Goal: Task Accomplishment & Management: Complete application form

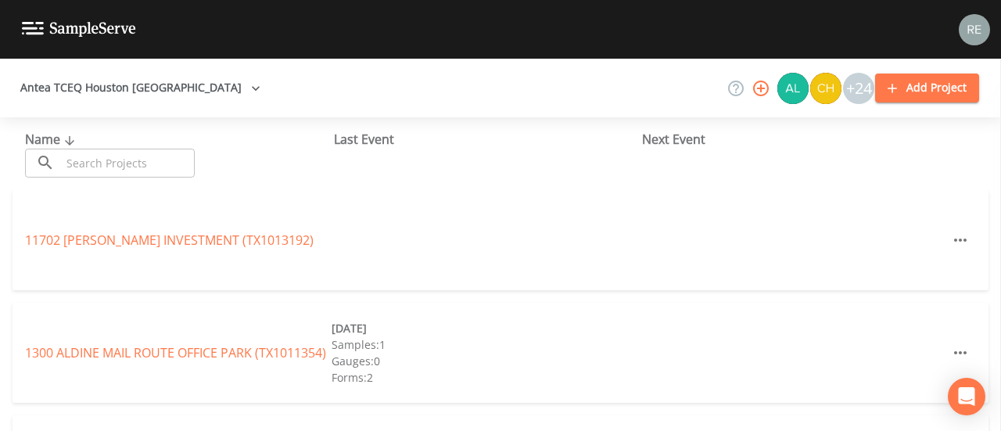
click at [111, 159] on input "text" at bounding box center [128, 163] width 134 height 29
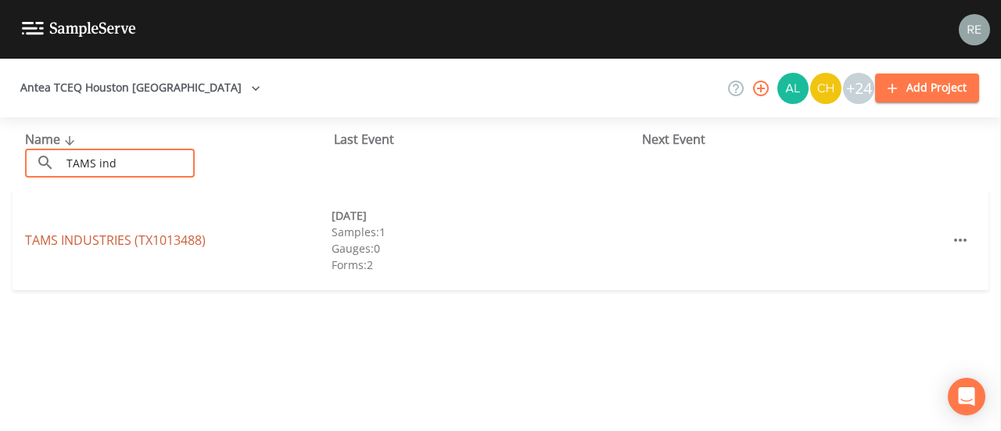
type input "TAMS ind"
click at [103, 245] on link "TAMS INDUSTRIES (TX1013488)" at bounding box center [115, 239] width 181 height 17
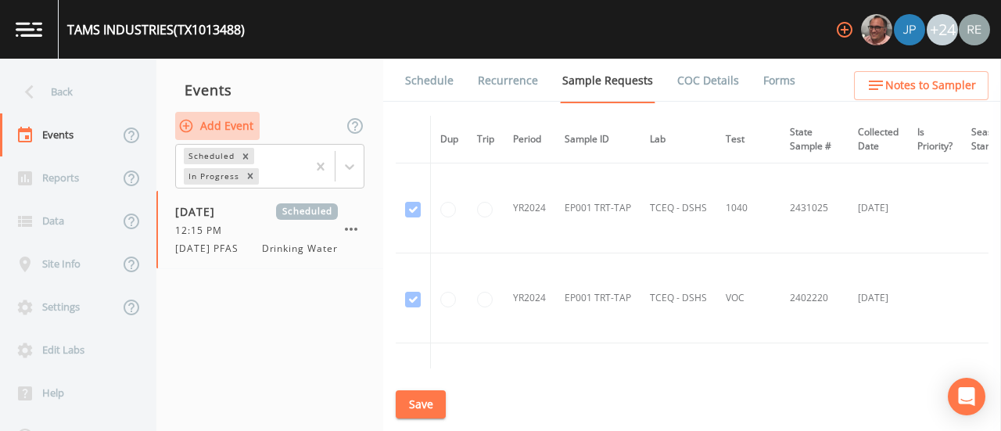
click at [233, 114] on button "Add Event" at bounding box center [217, 126] width 84 height 29
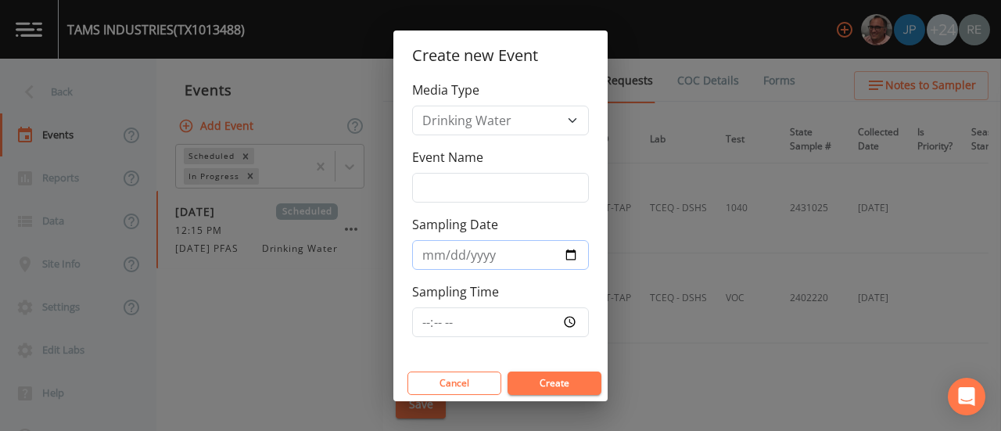
click at [572, 254] on input "Sampling Date" at bounding box center [500, 255] width 177 height 30
type input "[DATE]"
click at [535, 374] on button "Create" at bounding box center [554, 382] width 94 height 23
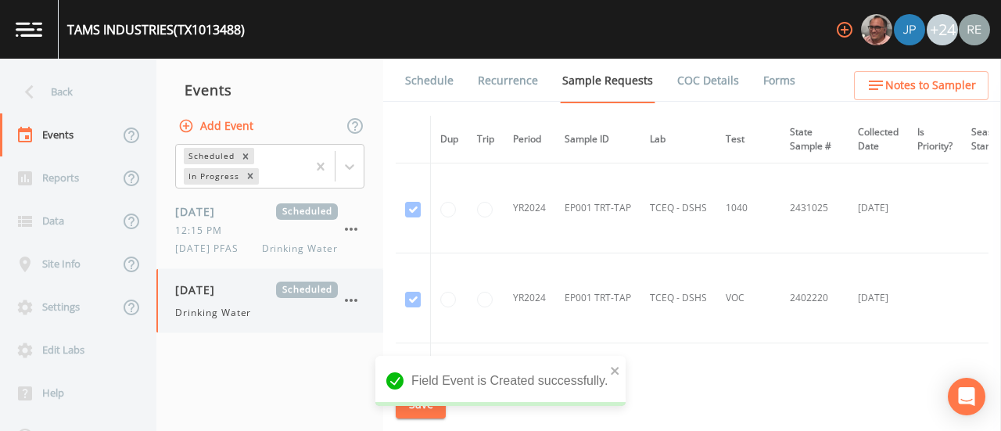
click at [265, 308] on div "Drinking Water" at bounding box center [256, 313] width 163 height 14
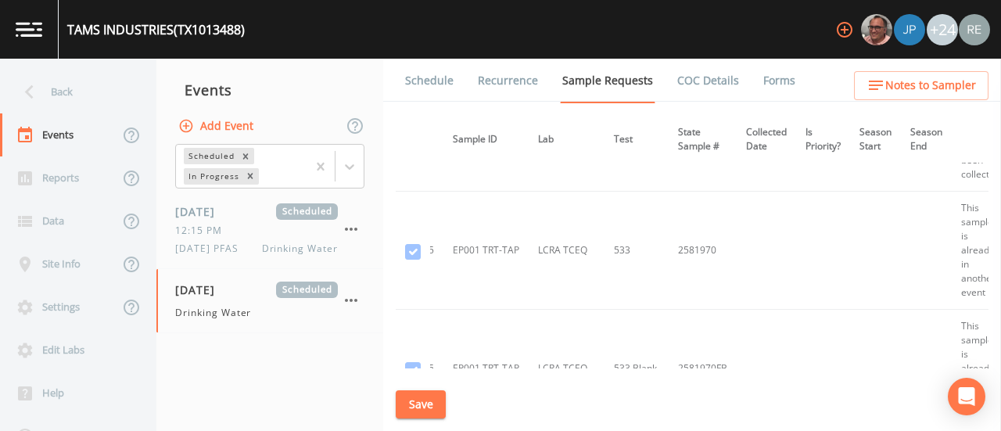
scroll to position [331, 0]
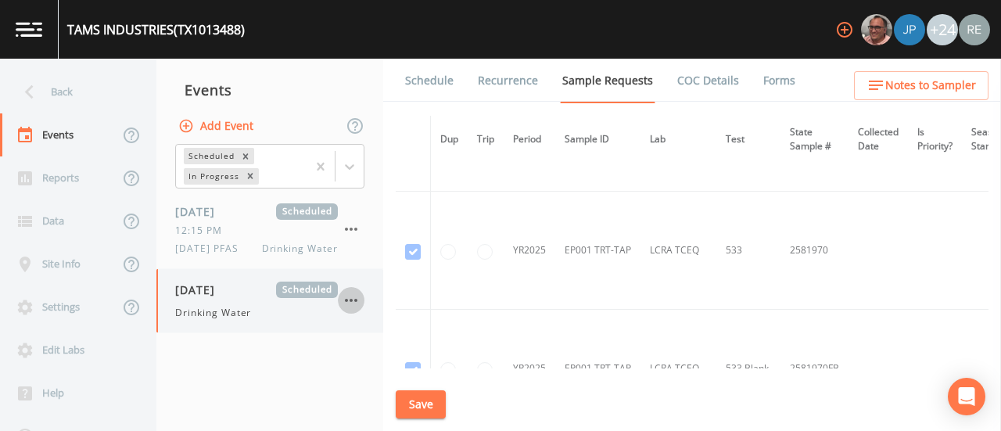
click at [346, 302] on icon "button" at bounding box center [351, 300] width 19 height 19
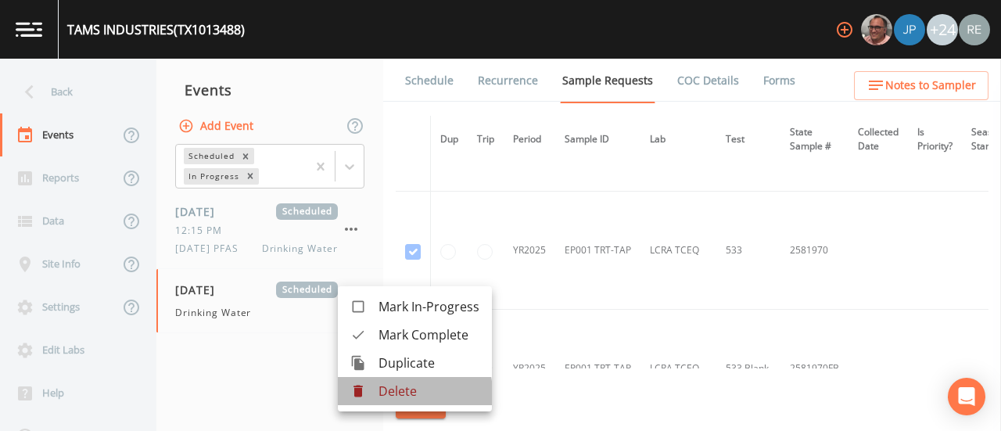
click at [374, 395] on div at bounding box center [364, 391] width 28 height 16
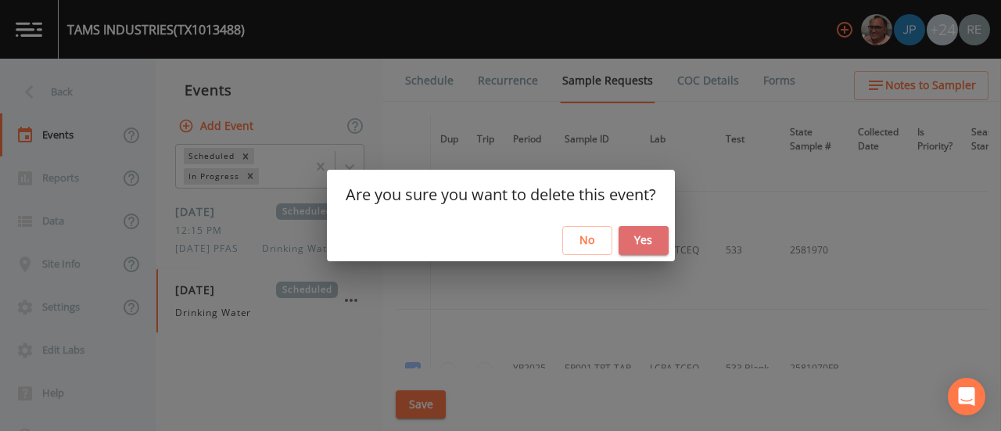
click at [643, 248] on button "Yes" at bounding box center [643, 240] width 50 height 29
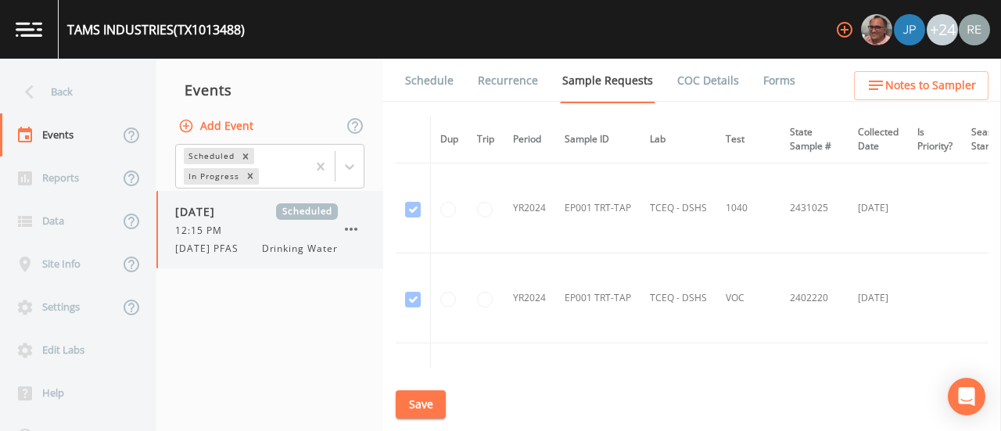
click at [354, 231] on icon "button" at bounding box center [351, 229] width 19 height 19
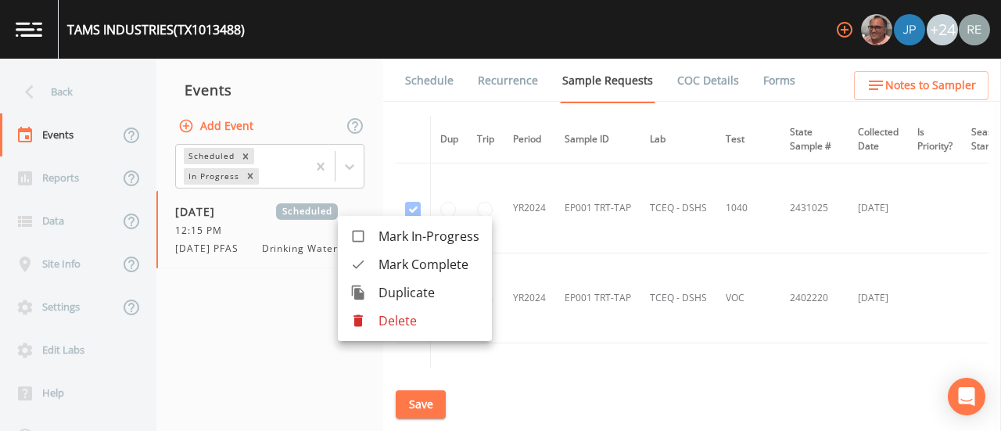
click at [391, 316] on p "Delete" at bounding box center [428, 320] width 101 height 19
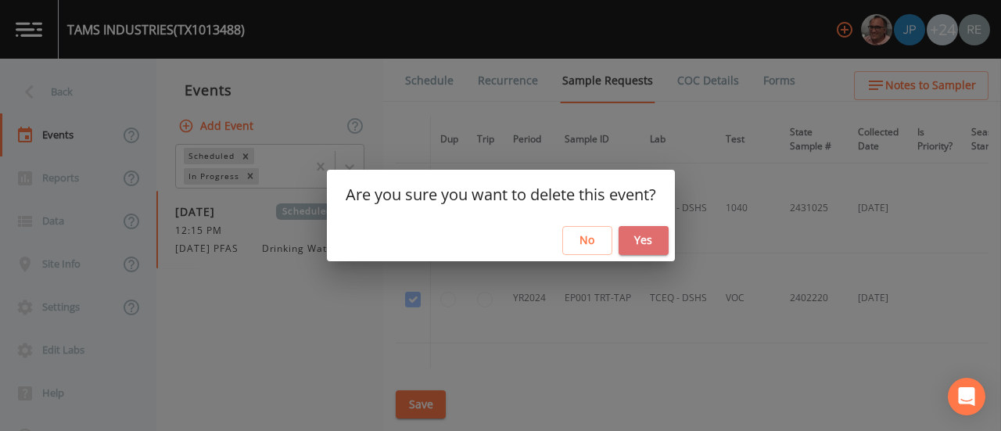
click at [644, 232] on button "Yes" at bounding box center [643, 240] width 50 height 29
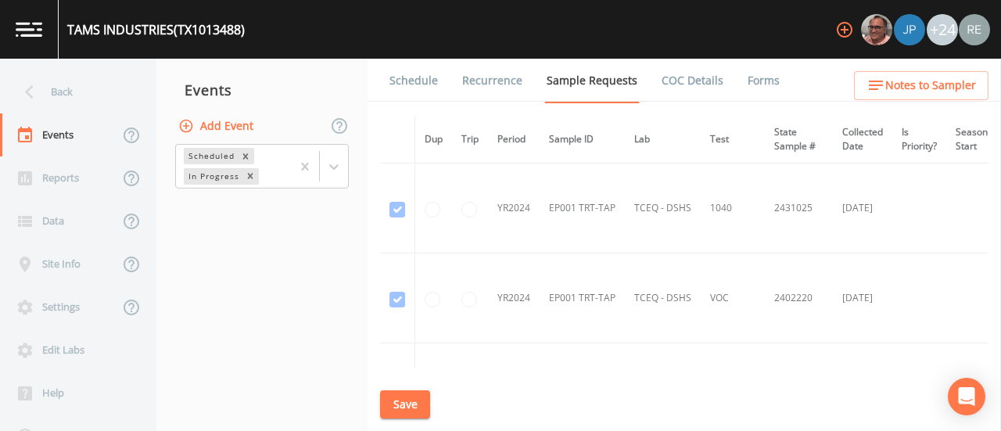
click at [244, 121] on button "Add Event" at bounding box center [217, 126] width 84 height 29
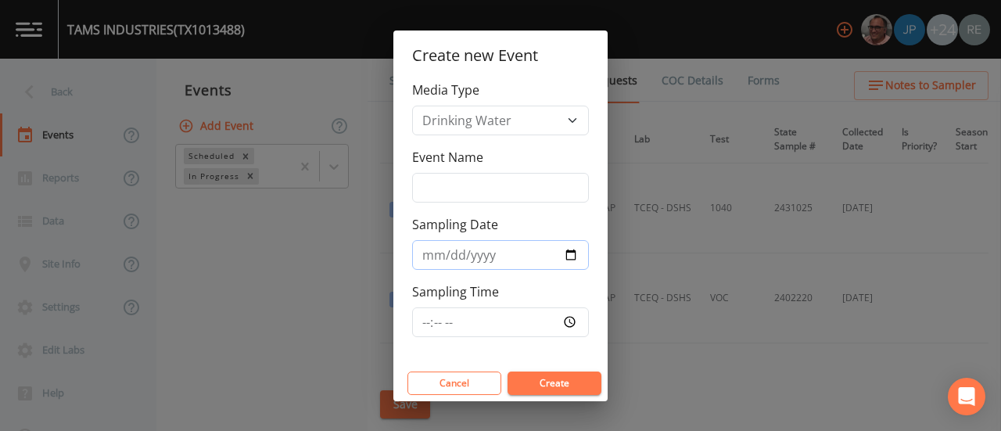
click at [571, 254] on input "[DATE]" at bounding box center [500, 255] width 177 height 30
click at [557, 375] on button "Create" at bounding box center [554, 382] width 94 height 23
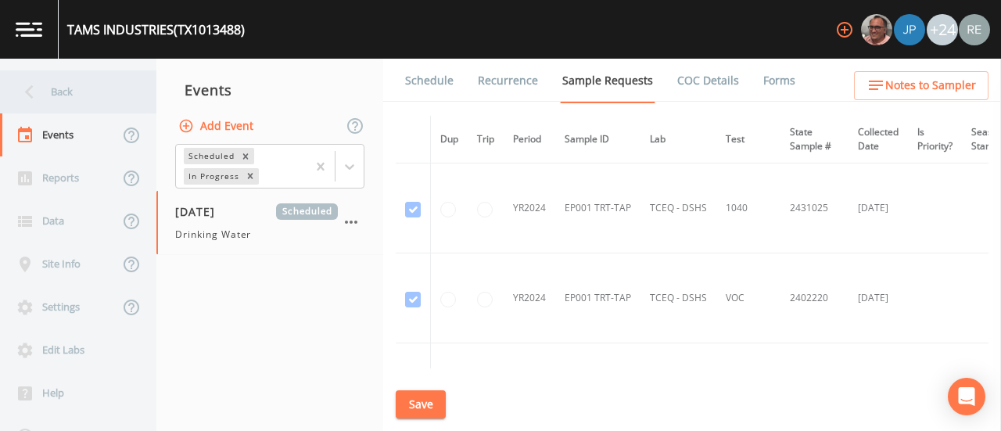
click at [75, 88] on div "Back" at bounding box center [70, 91] width 141 height 43
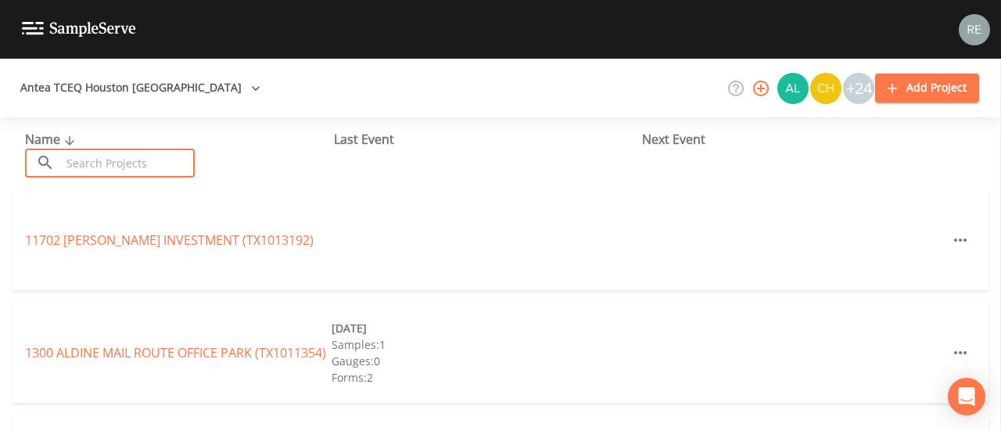
click at [130, 160] on input "text" at bounding box center [128, 163] width 134 height 29
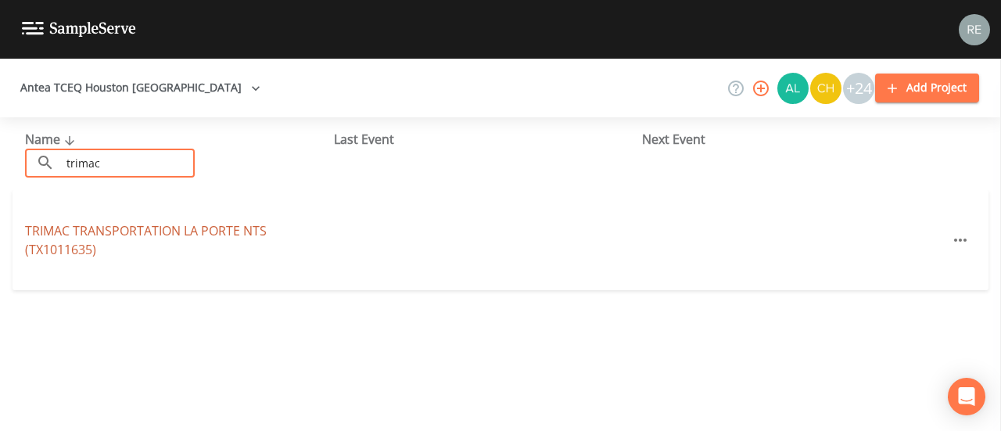
type input "trimac"
click at [109, 229] on link "TRIMAC TRANSPORTATION LA PORTE NTS (TX1011635)" at bounding box center [146, 240] width 242 height 36
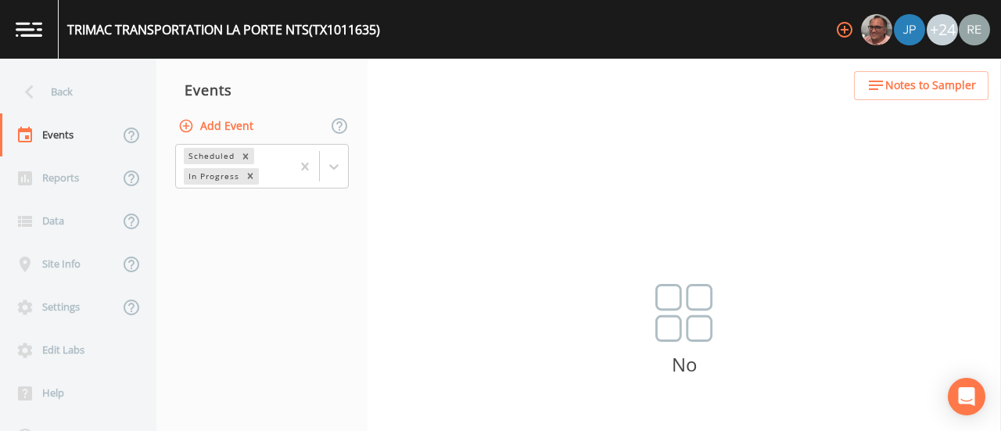
click at [243, 126] on button "Add Event" at bounding box center [217, 126] width 84 height 29
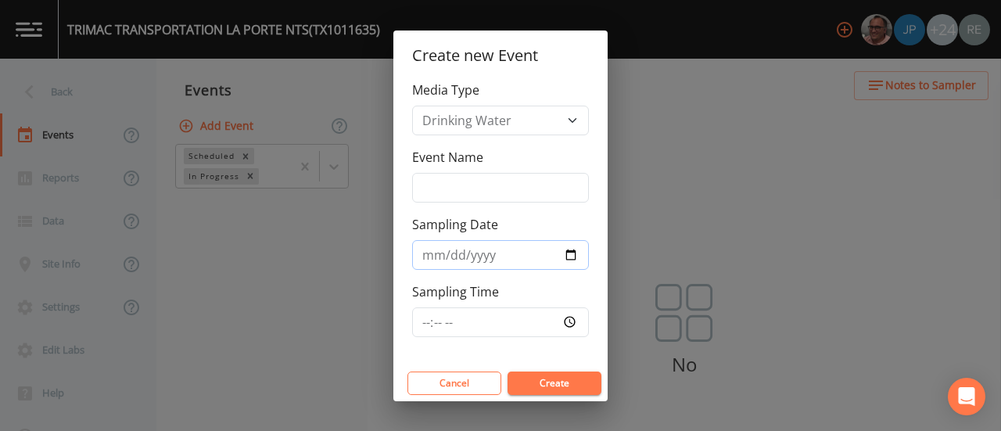
click at [568, 257] on input "Sampling Date" at bounding box center [500, 255] width 177 height 30
type input "[DATE]"
click at [539, 380] on button "Create" at bounding box center [554, 382] width 94 height 23
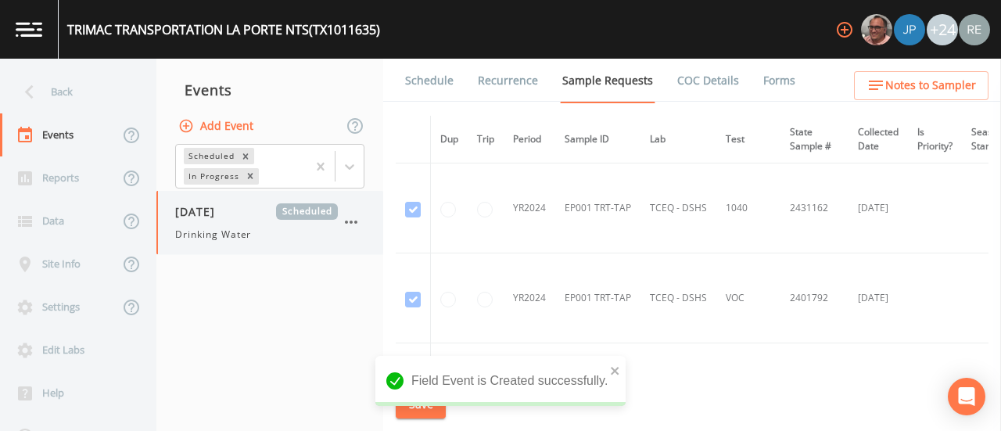
click at [262, 224] on div "[DATE] Scheduled Drinking Water" at bounding box center [256, 222] width 163 height 38
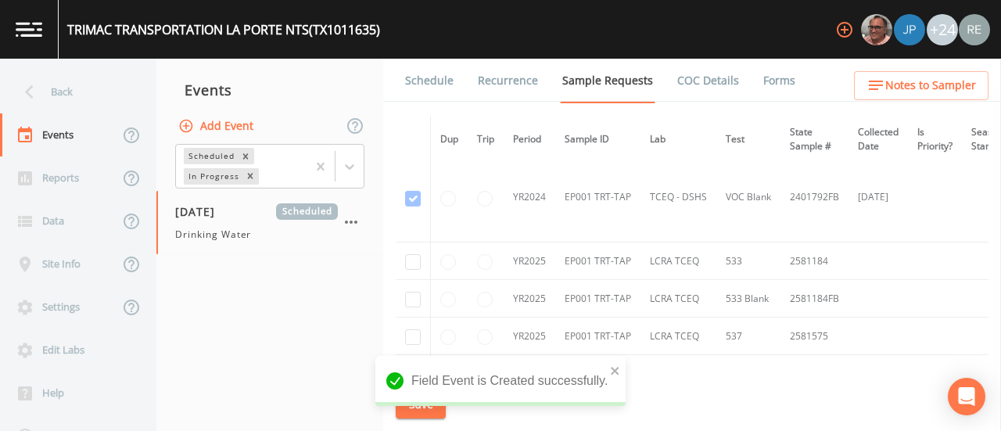
scroll to position [220, 0]
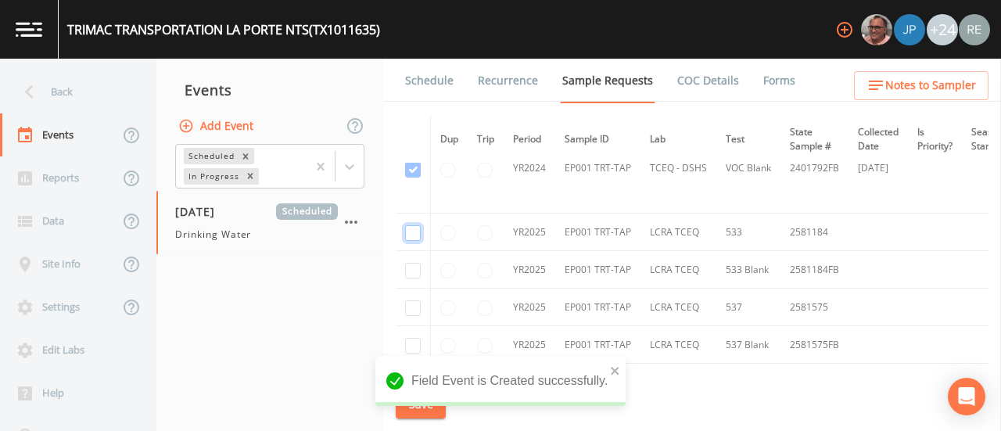
click at [413, 225] on input "checkbox" at bounding box center [413, 233] width 16 height 16
checkbox input "true"
click at [416, 264] on input "checkbox" at bounding box center [413, 271] width 16 height 16
checkbox input "true"
click at [414, 306] on input "checkbox" at bounding box center [413, 308] width 16 height 16
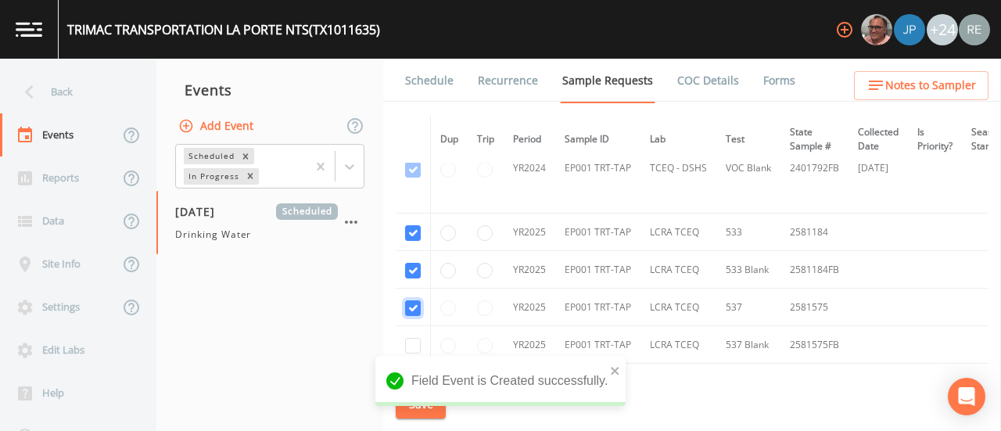
checkbox input "true"
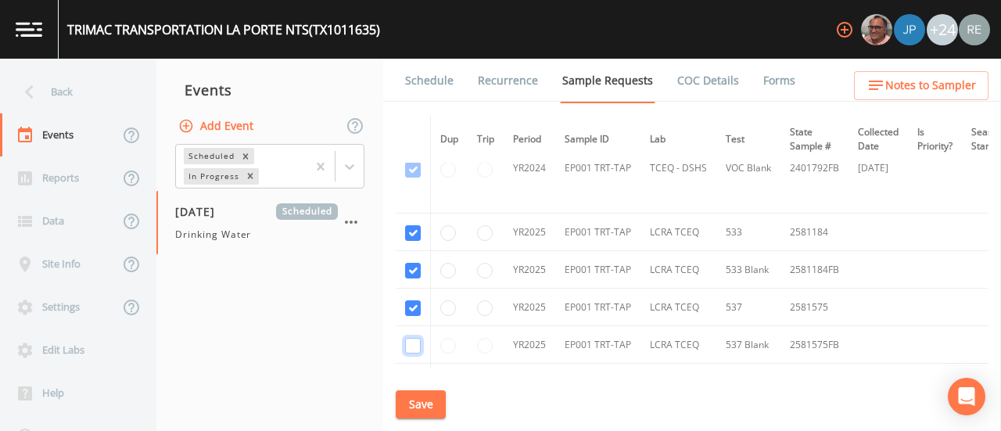
click at [414, 338] on input "checkbox" at bounding box center [413, 346] width 16 height 16
checkbox input "true"
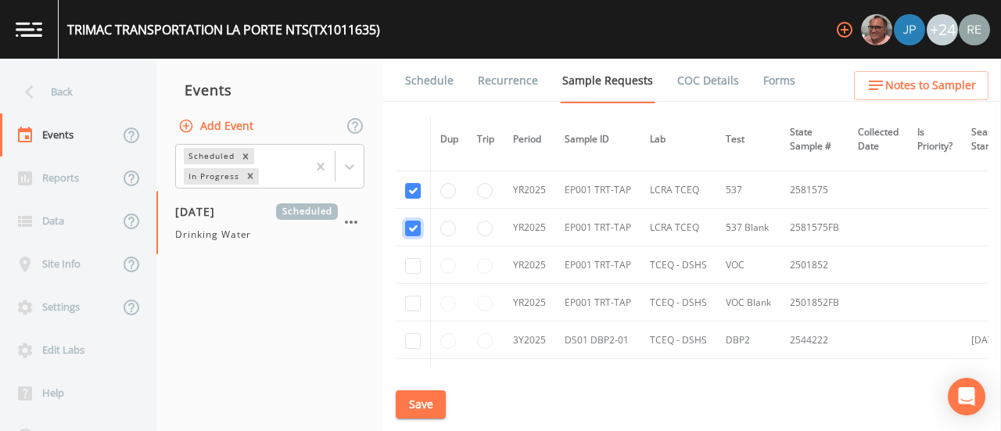
scroll to position [354, 0]
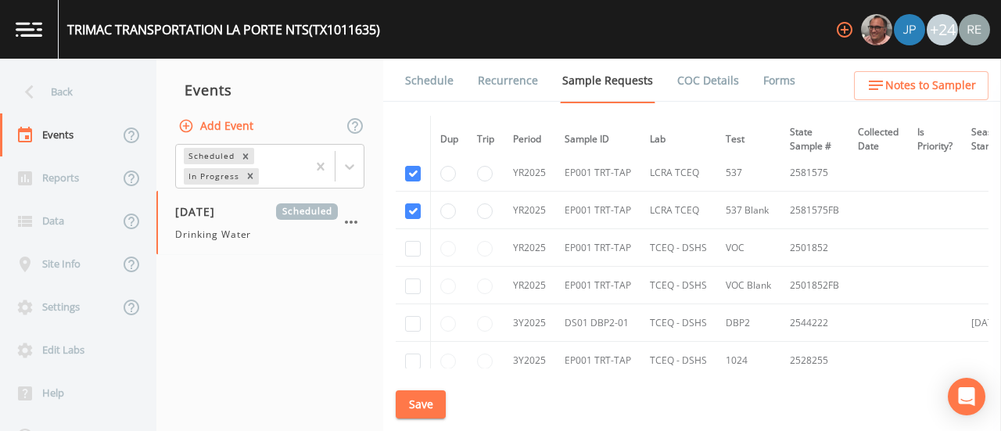
click at [430, 407] on button "Save" at bounding box center [421, 404] width 50 height 29
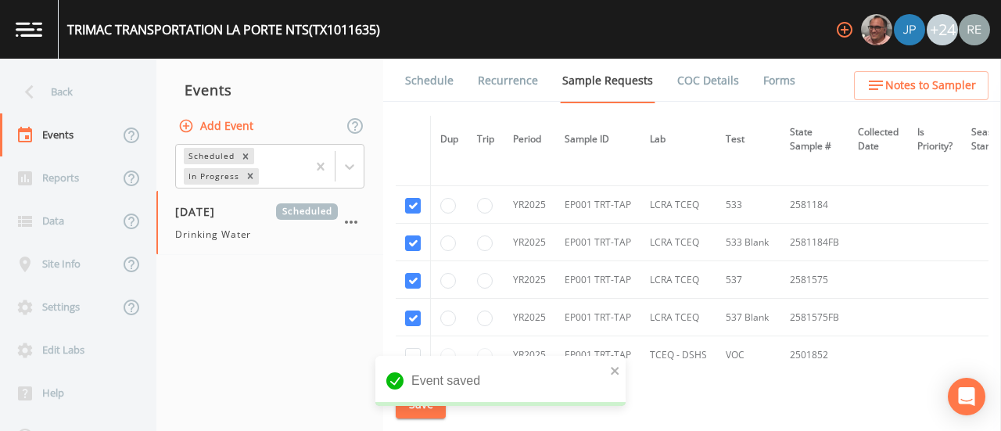
scroll to position [253, 0]
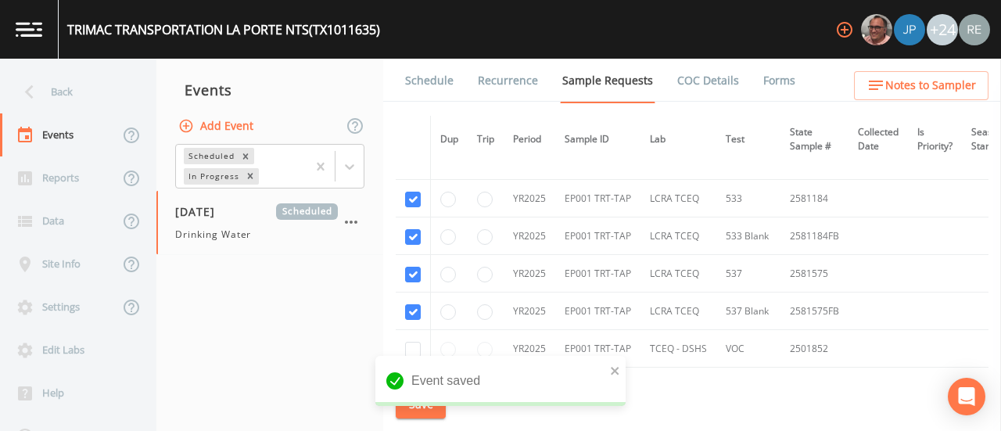
click at [442, 81] on link "Schedule" at bounding box center [429, 81] width 53 height 44
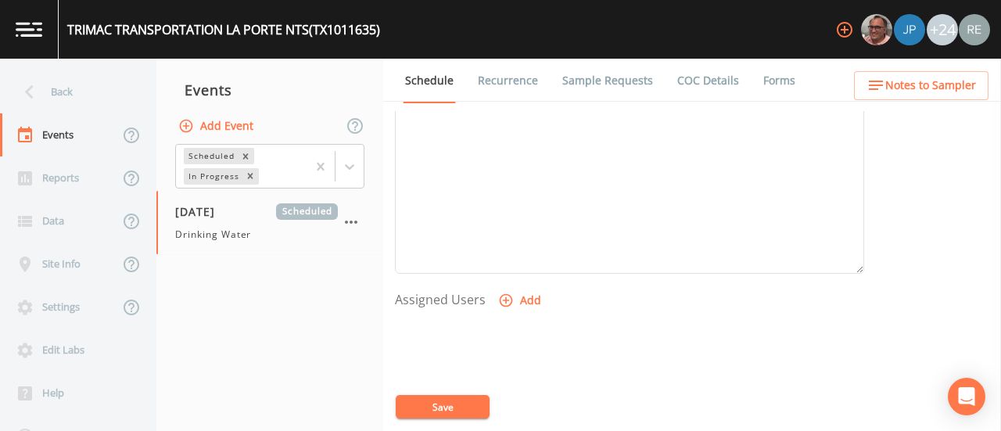
scroll to position [500, 0]
click at [522, 292] on button "Add" at bounding box center [521, 299] width 52 height 29
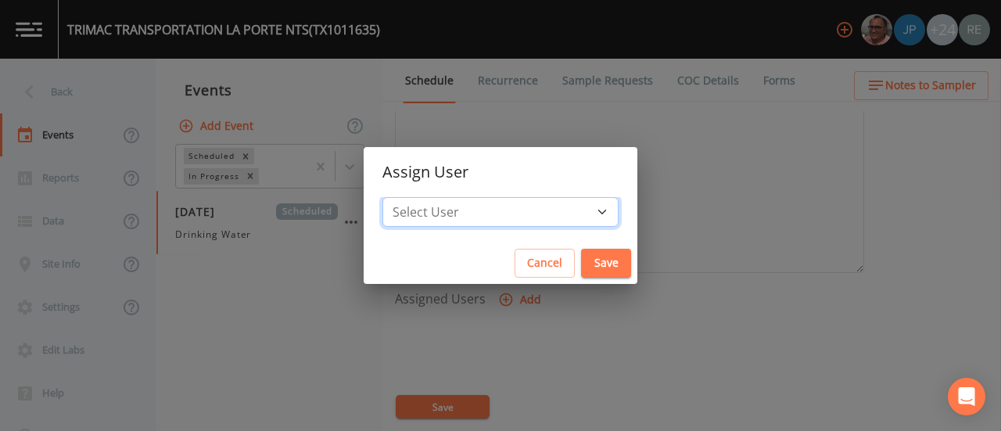
click at [555, 217] on select "Select User [PERSON_NAME] [PERSON_NAME] [PERSON_NAME] [PERSON_NAME] [PERSON_NAM…" at bounding box center [500, 212] width 236 height 30
select select "cda467bf-2385-465e-b0d0-2ef008f7967e"
click at [417, 197] on select "Select User [PERSON_NAME] [PERSON_NAME] [PERSON_NAME] [PERSON_NAME] [PERSON_NAM…" at bounding box center [500, 212] width 236 height 30
click at [581, 260] on button "Save" at bounding box center [606, 263] width 50 height 29
select select
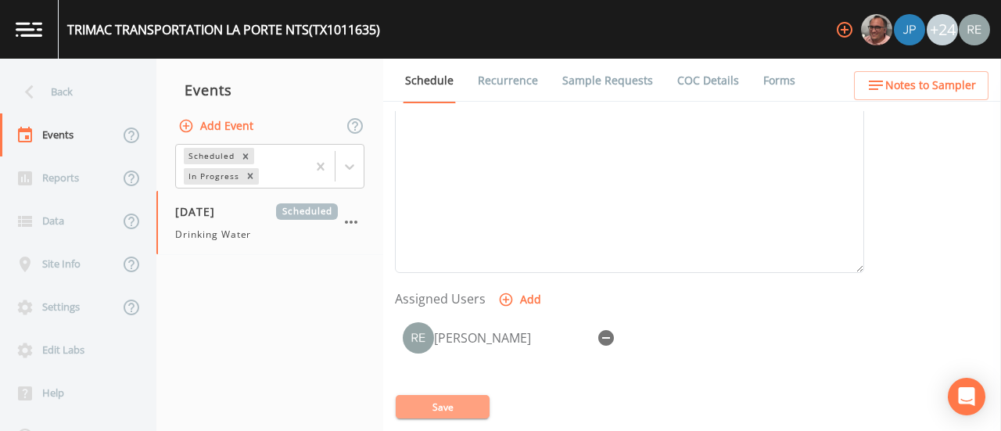
click at [453, 398] on button "Save" at bounding box center [443, 406] width 94 height 23
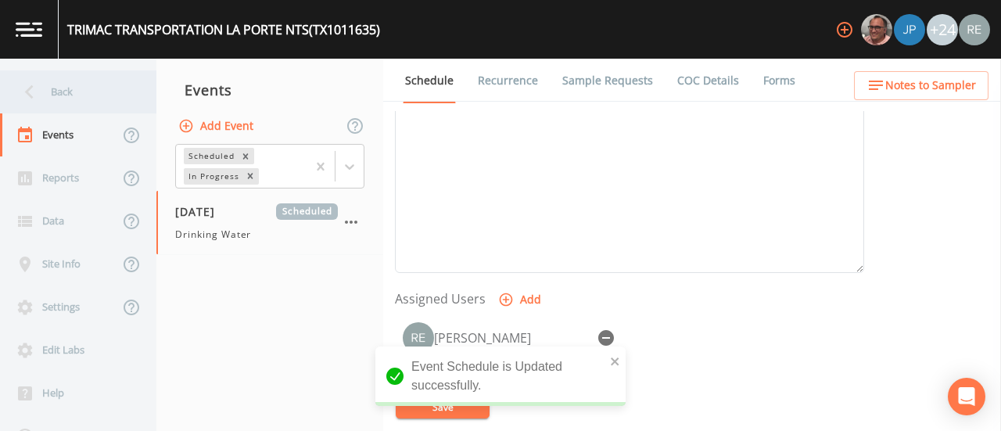
click at [83, 87] on div "Back" at bounding box center [70, 91] width 141 height 43
